Goal: Obtain resource: Obtain resource

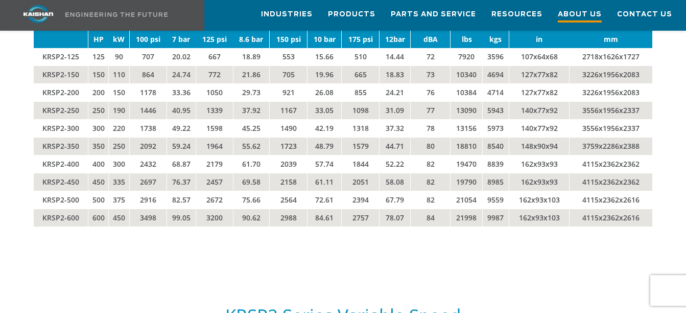
scroll to position [1618, 0]
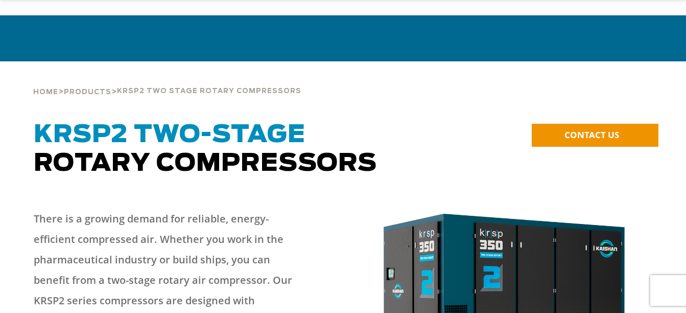
scroll to position [68, 0]
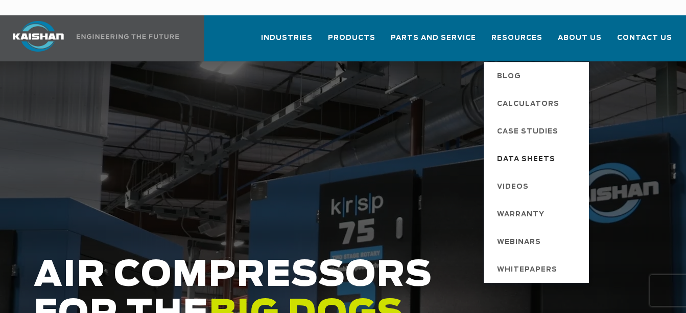
click at [533, 151] on span "Data Sheets" at bounding box center [526, 159] width 58 height 17
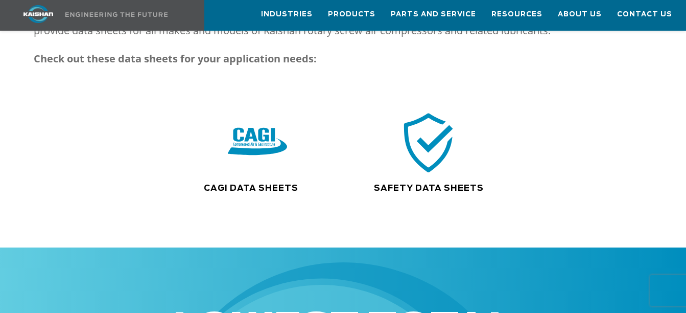
scroll to position [204, 0]
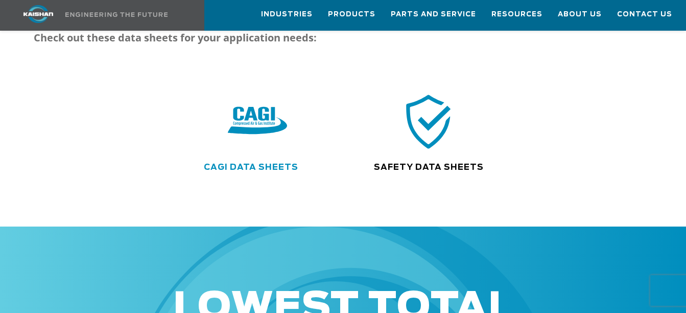
click at [264, 163] on link "CAGI Data Sheets" at bounding box center [251, 167] width 95 height 8
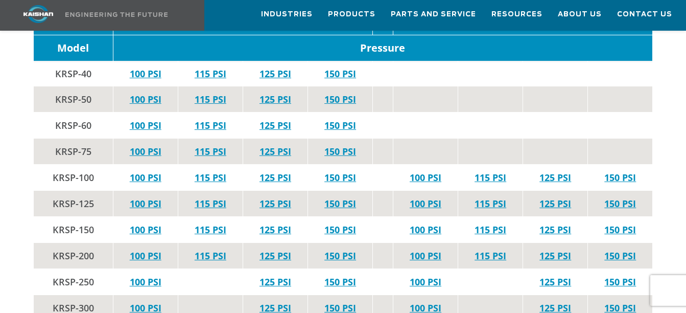
scroll to position [2113, 0]
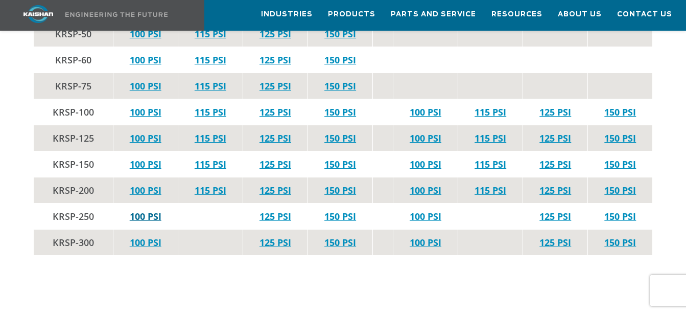
click at [146, 210] on link "100 PSI" at bounding box center [146, 216] width 32 height 12
click at [280, 210] on link "125 PSI" at bounding box center [276, 216] width 32 height 12
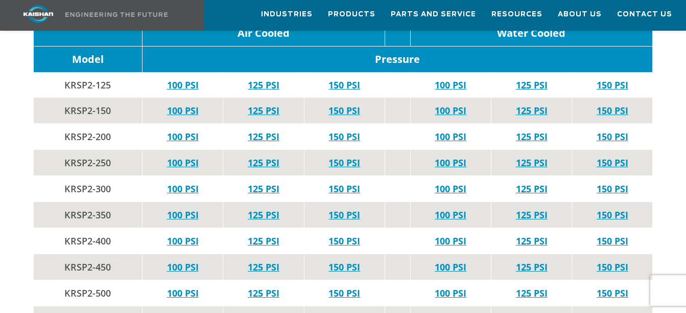
scroll to position [2862, 0]
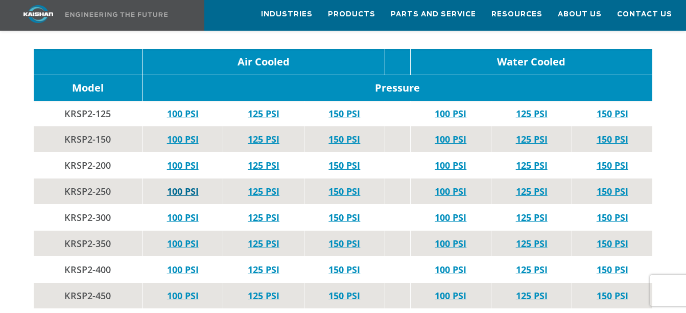
click at [184, 185] on link "100 PSI" at bounding box center [183, 191] width 32 height 12
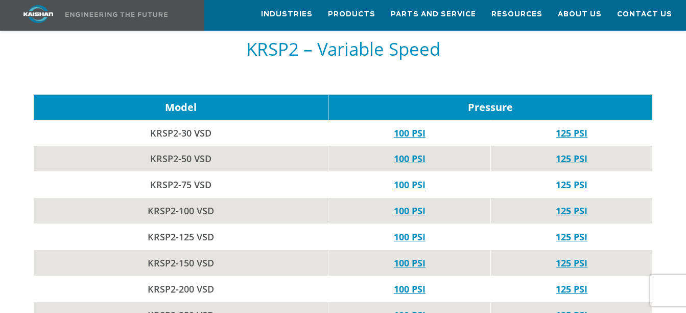
scroll to position [3339, 0]
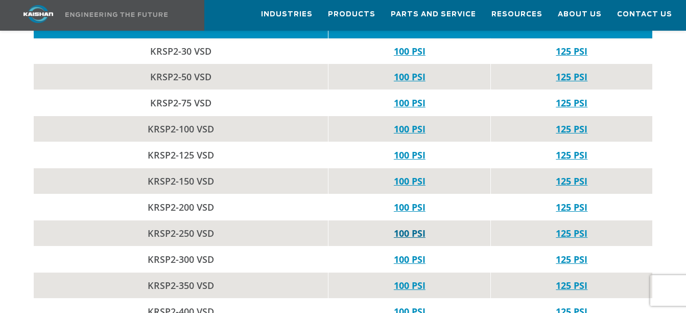
click at [398, 227] on link "100 PSI" at bounding box center [410, 233] width 32 height 12
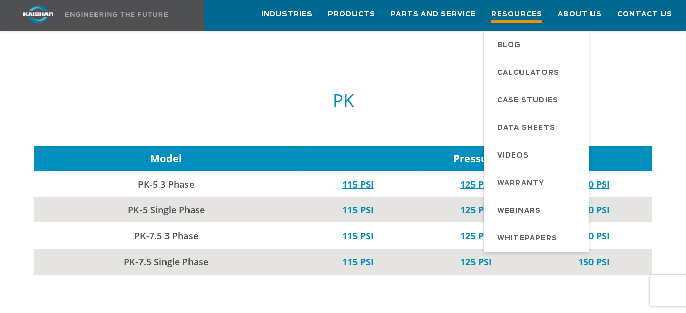
scroll to position [4218, 0]
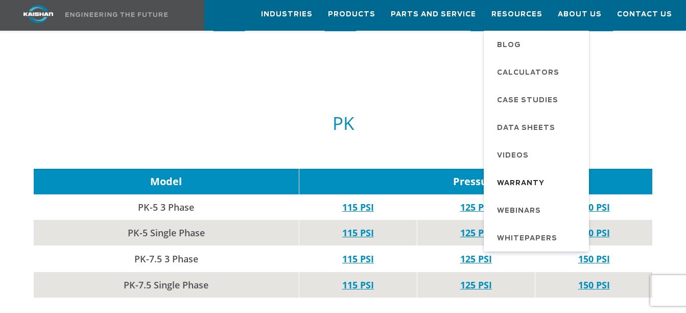
click at [521, 179] on span "Warranty" at bounding box center [521, 183] width 48 height 17
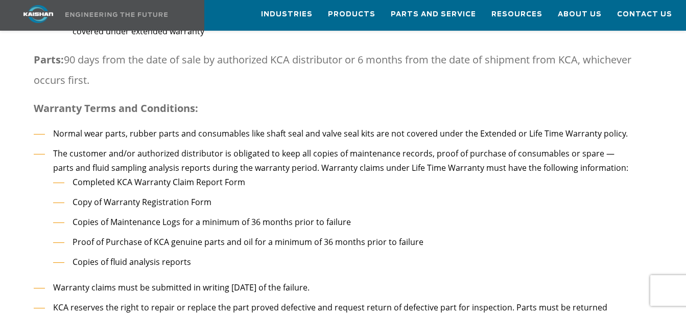
scroll to position [1431, 0]
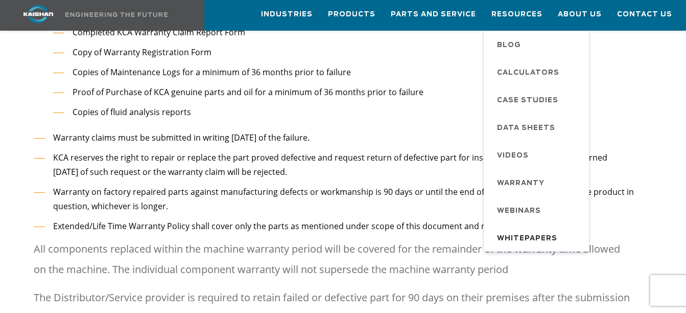
click at [520, 231] on span "Whitepapers" at bounding box center [527, 238] width 60 height 17
